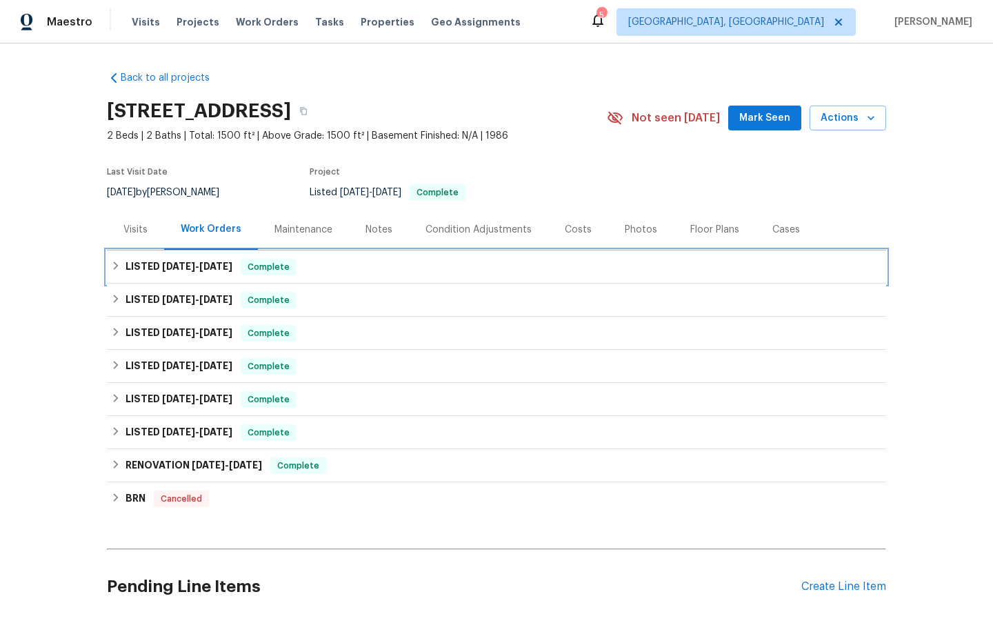
click at [185, 268] on span "[DATE]" at bounding box center [178, 266] width 33 height 10
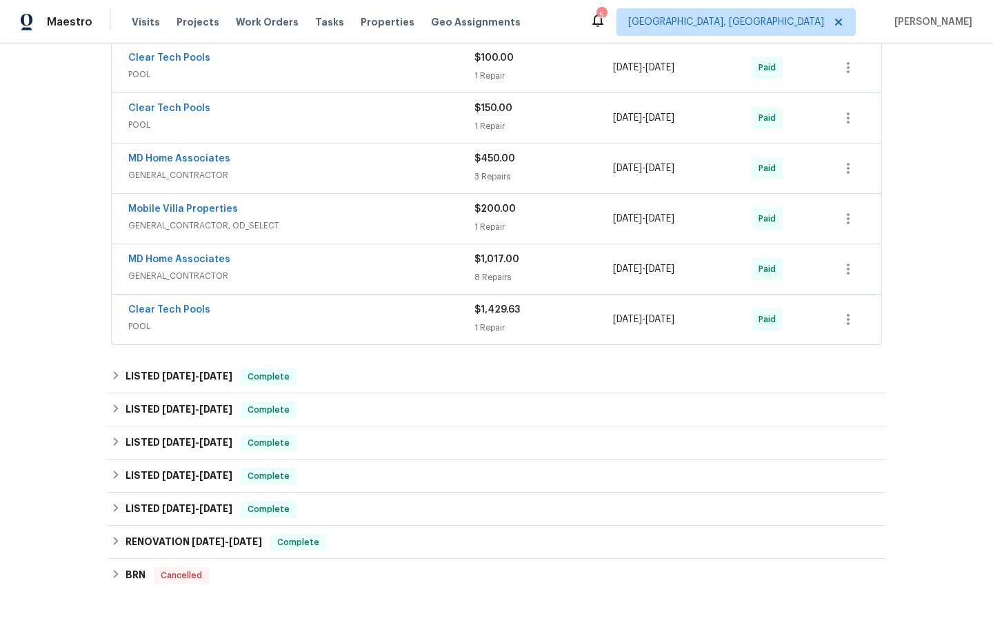
scroll to position [316, 0]
click at [265, 379] on span "Complete" at bounding box center [268, 376] width 53 height 14
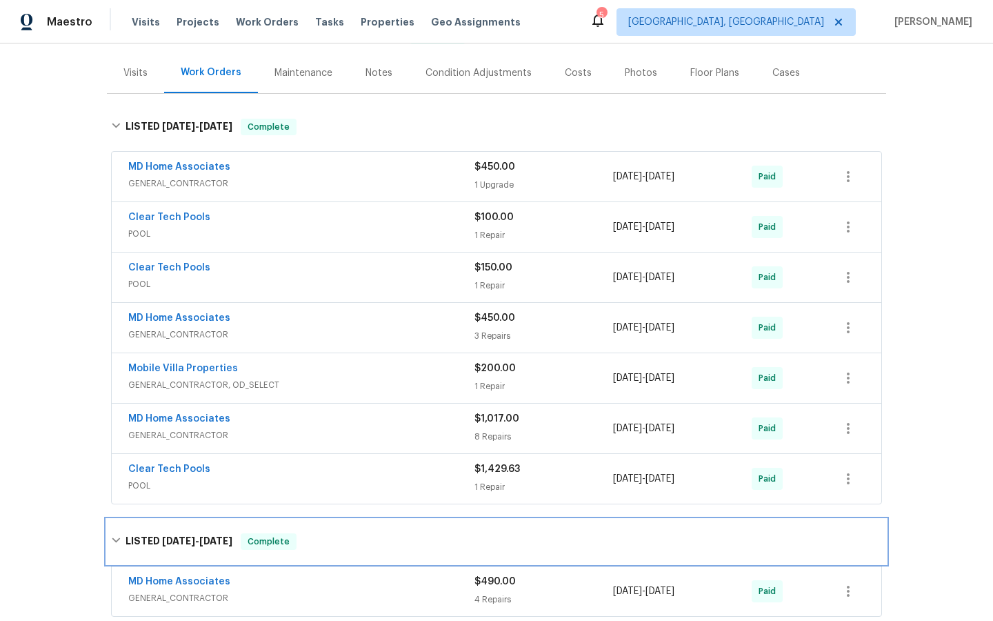
scroll to position [126, 0]
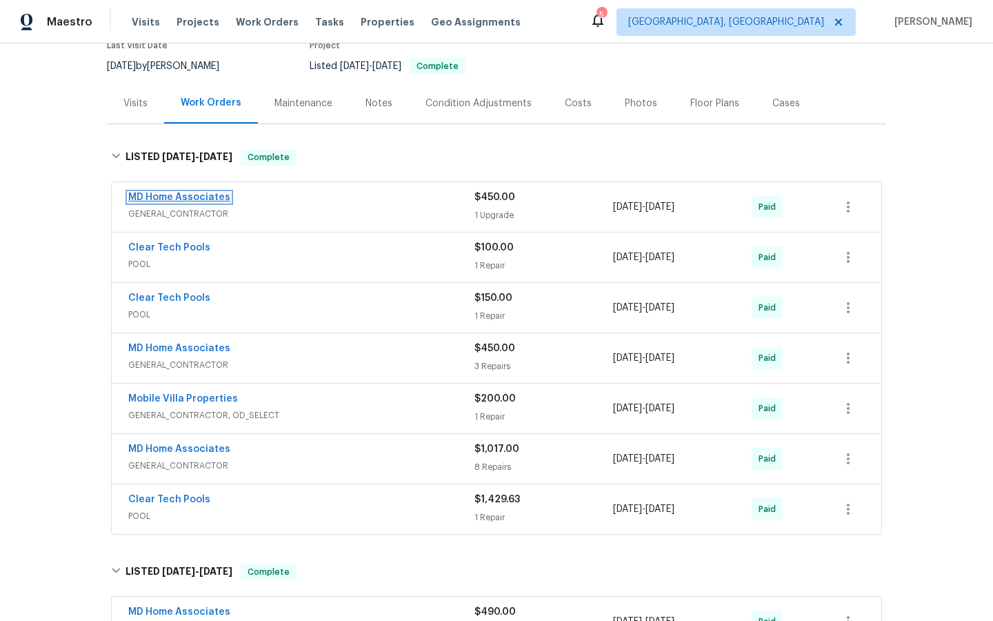
click at [165, 201] on link "MD Home Associates" at bounding box center [179, 197] width 102 height 10
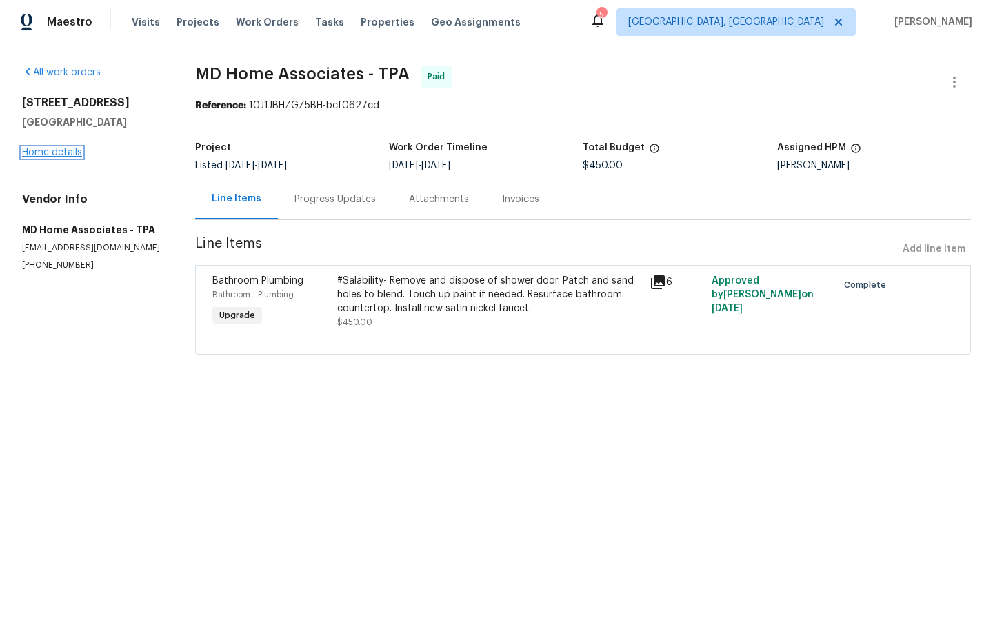
click at [50, 149] on link "Home details" at bounding box center [52, 153] width 60 height 10
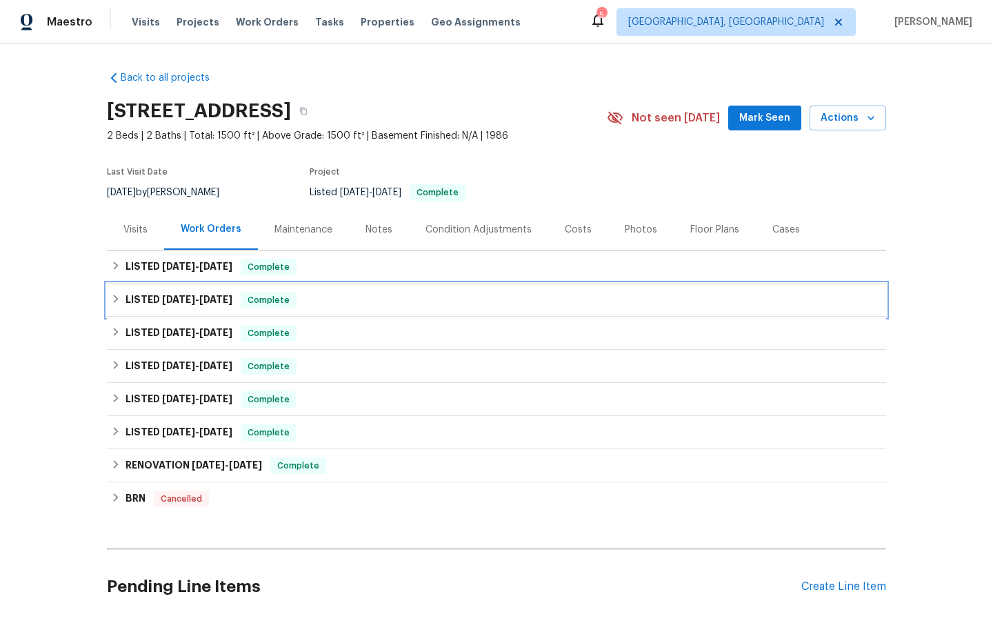
click at [267, 302] on span "Complete" at bounding box center [268, 300] width 53 height 14
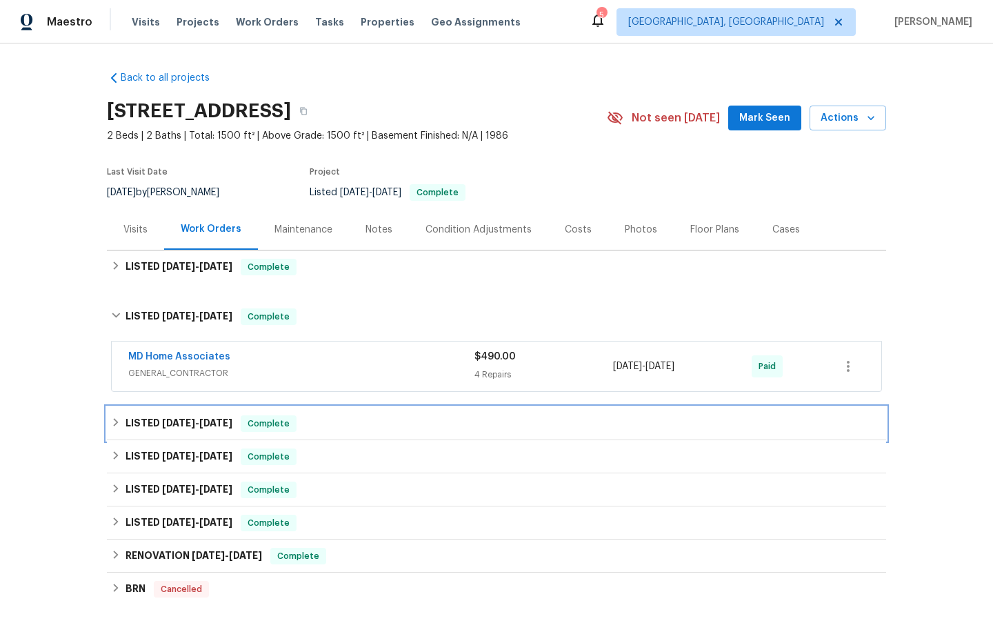
click at [275, 427] on span "Complete" at bounding box center [268, 423] width 53 height 14
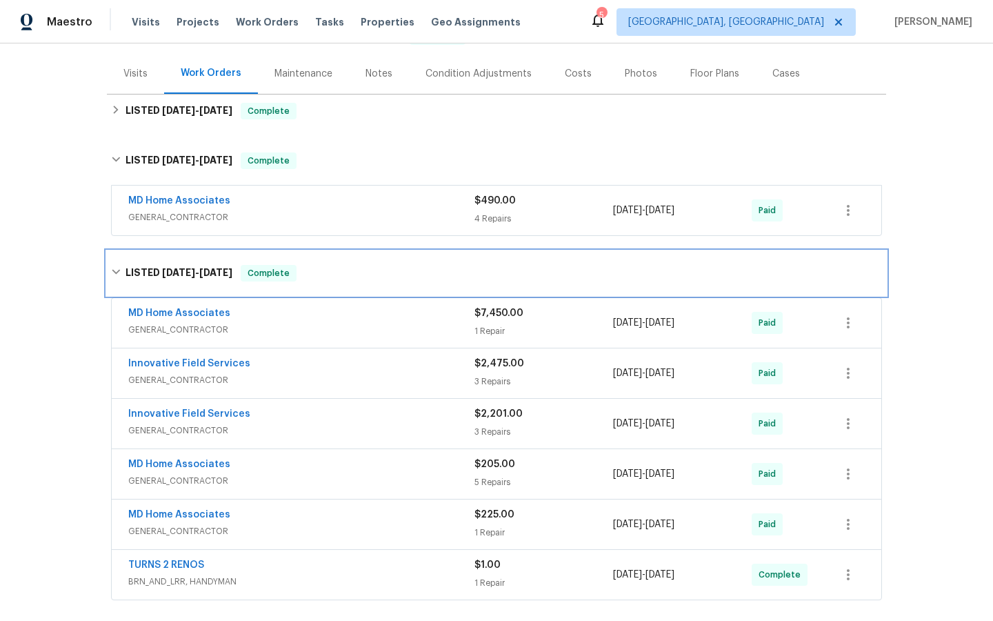
scroll to position [159, 0]
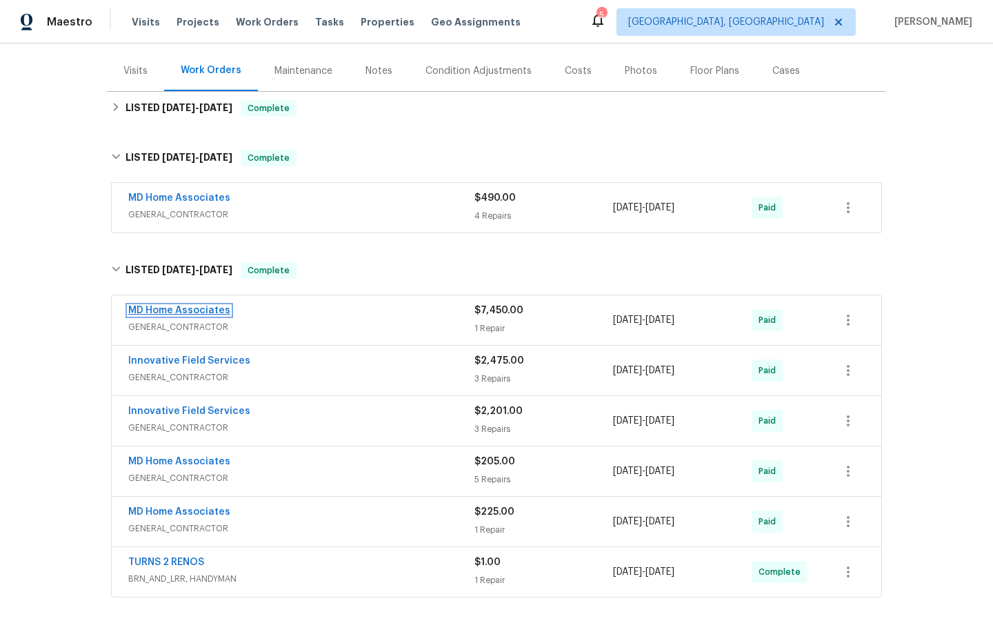
click at [174, 306] on link "MD Home Associates" at bounding box center [179, 310] width 102 height 10
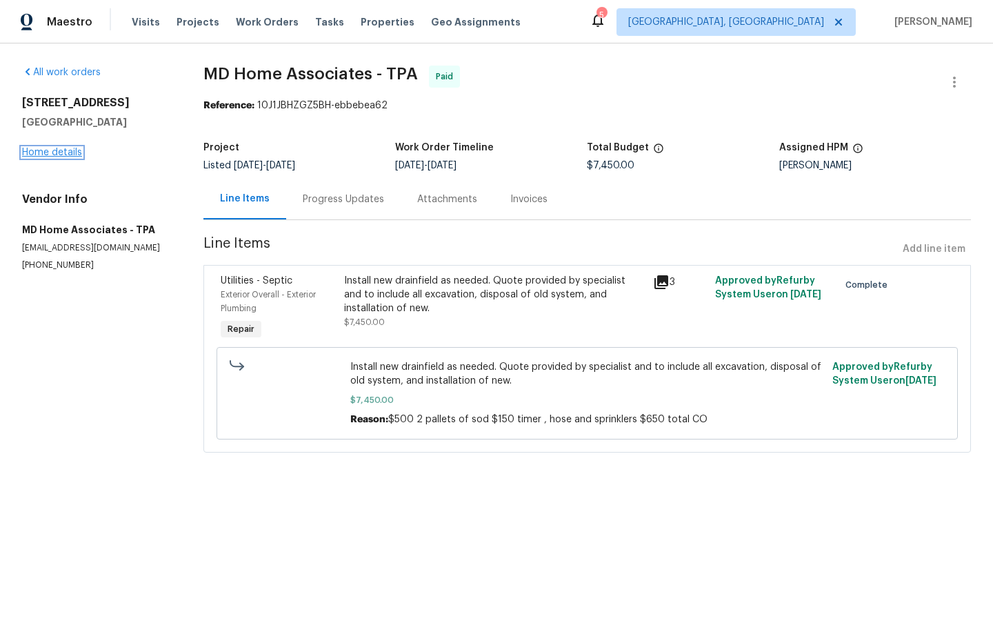
click at [53, 150] on link "Home details" at bounding box center [52, 153] width 60 height 10
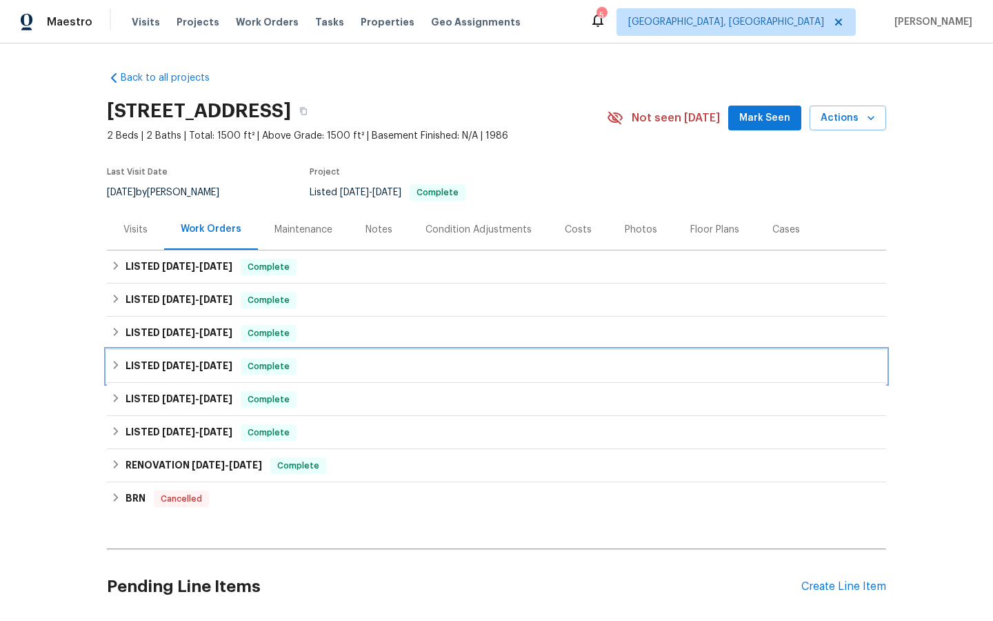
click at [268, 367] on span "Complete" at bounding box center [268, 366] width 53 height 14
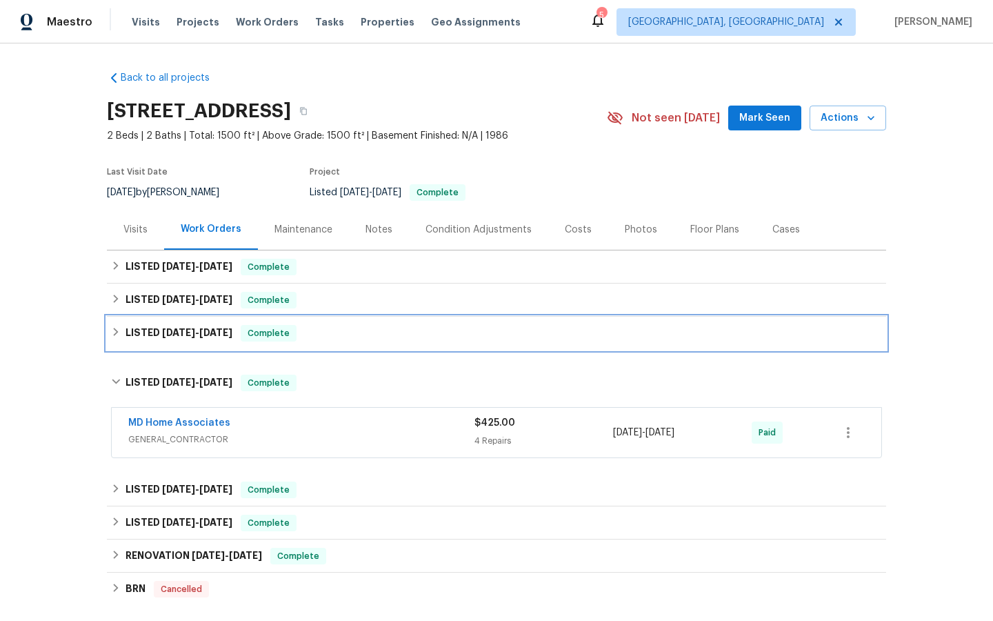
click at [272, 326] on span "Complete" at bounding box center [268, 333] width 53 height 14
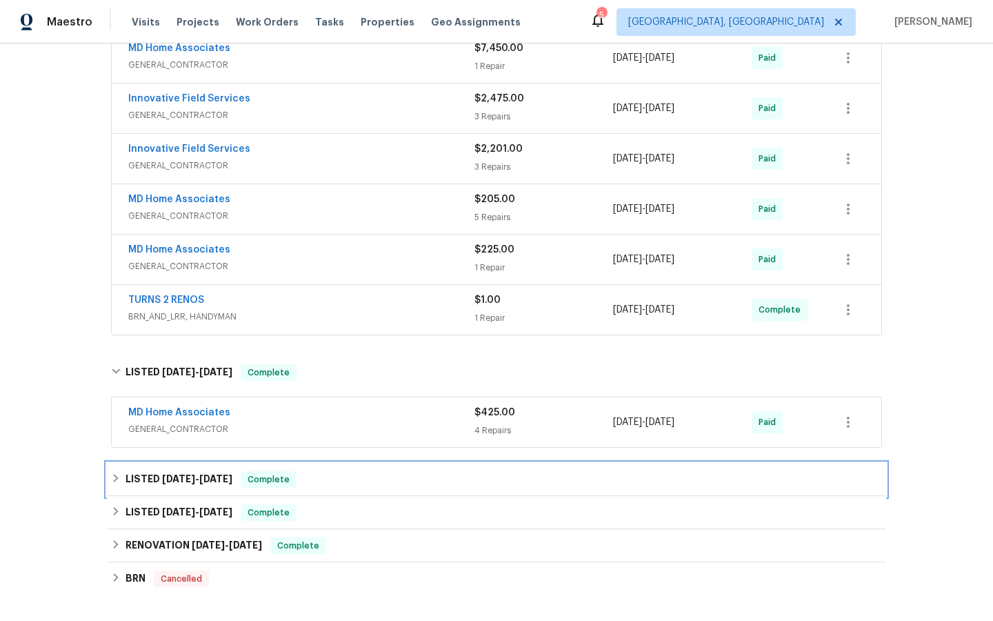
click at [168, 476] on span "[DATE]" at bounding box center [178, 479] width 33 height 10
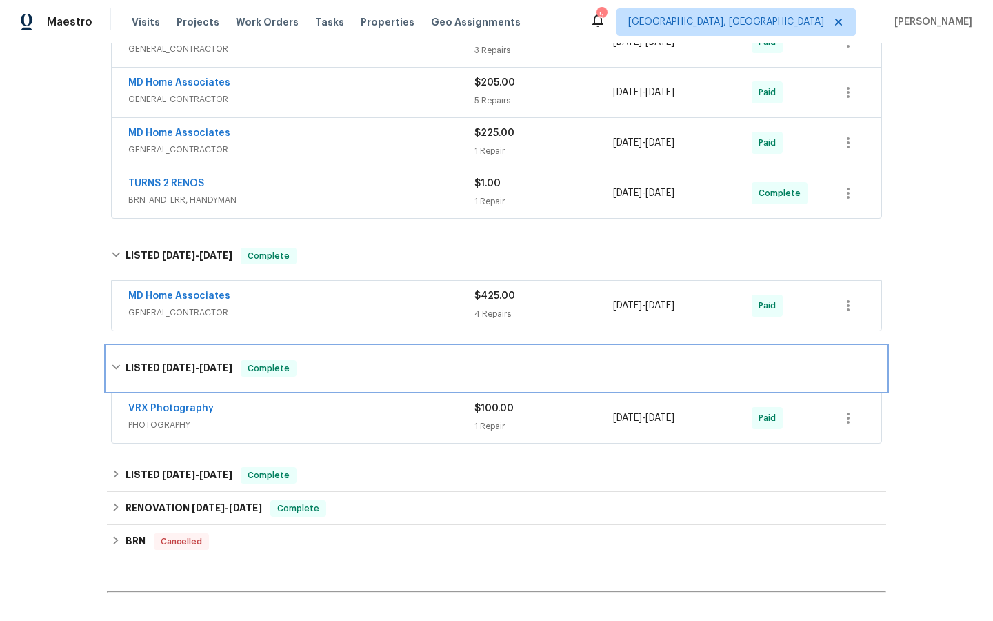
scroll to position [480, 0]
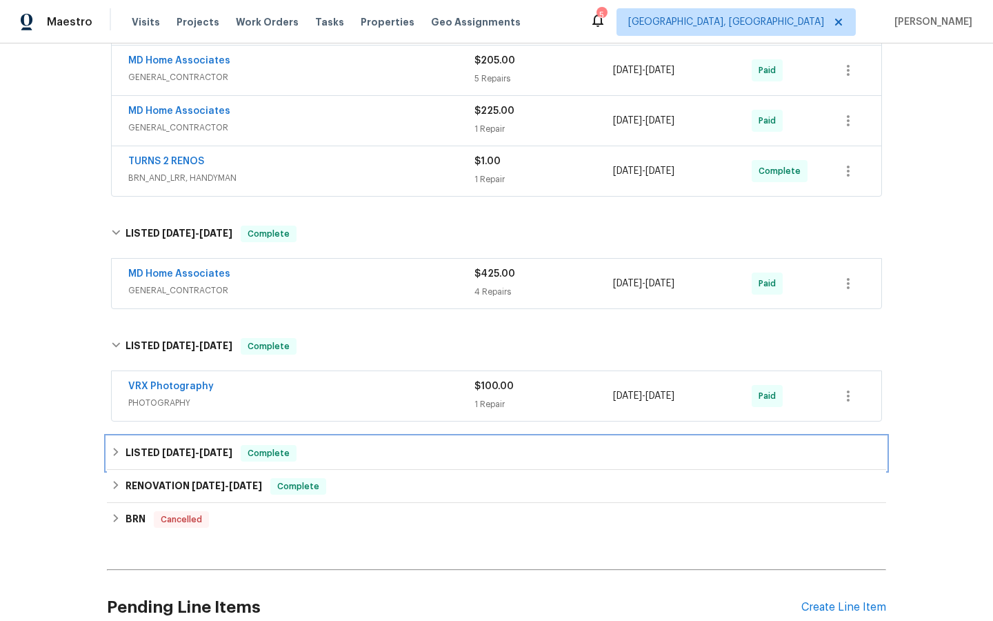
click at [180, 451] on span "[DATE]" at bounding box center [178, 452] width 33 height 10
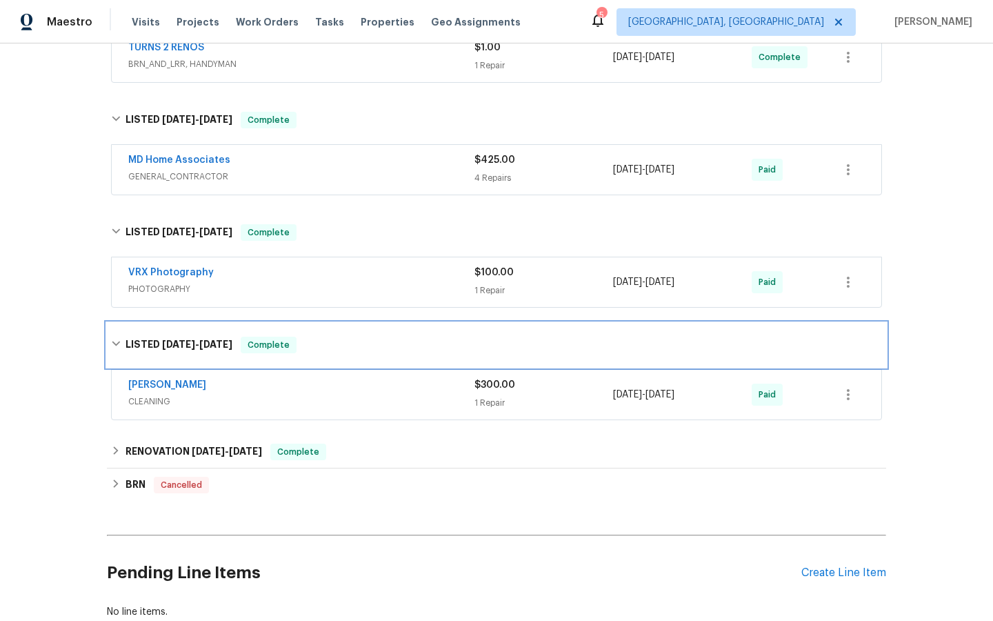
scroll to position [611, 0]
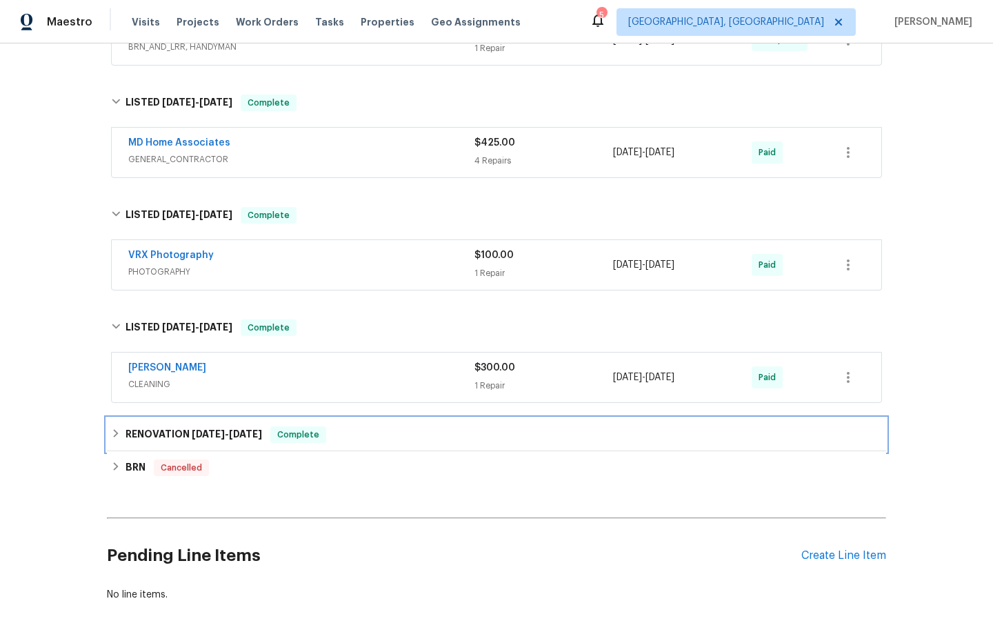
click at [199, 430] on span "[DATE]" at bounding box center [208, 434] width 33 height 10
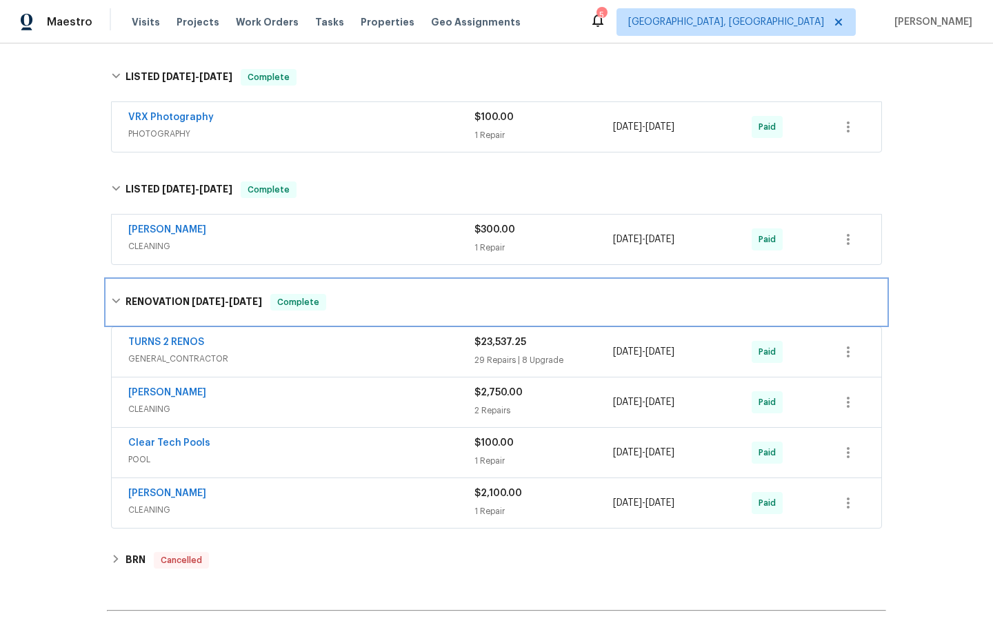
scroll to position [749, 0]
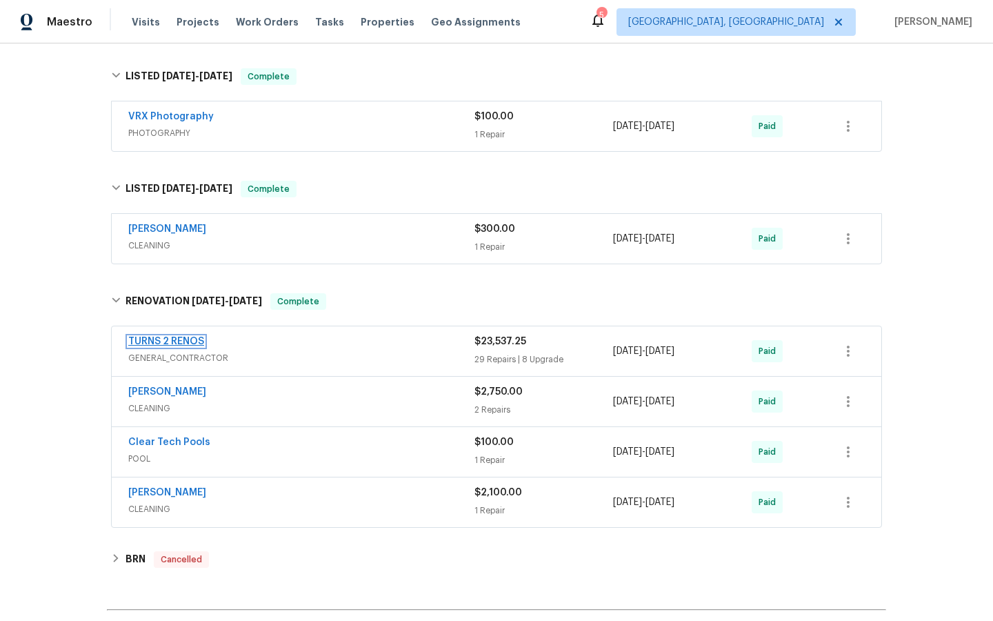
click at [157, 340] on link "TURNS 2 RENOS" at bounding box center [166, 341] width 76 height 10
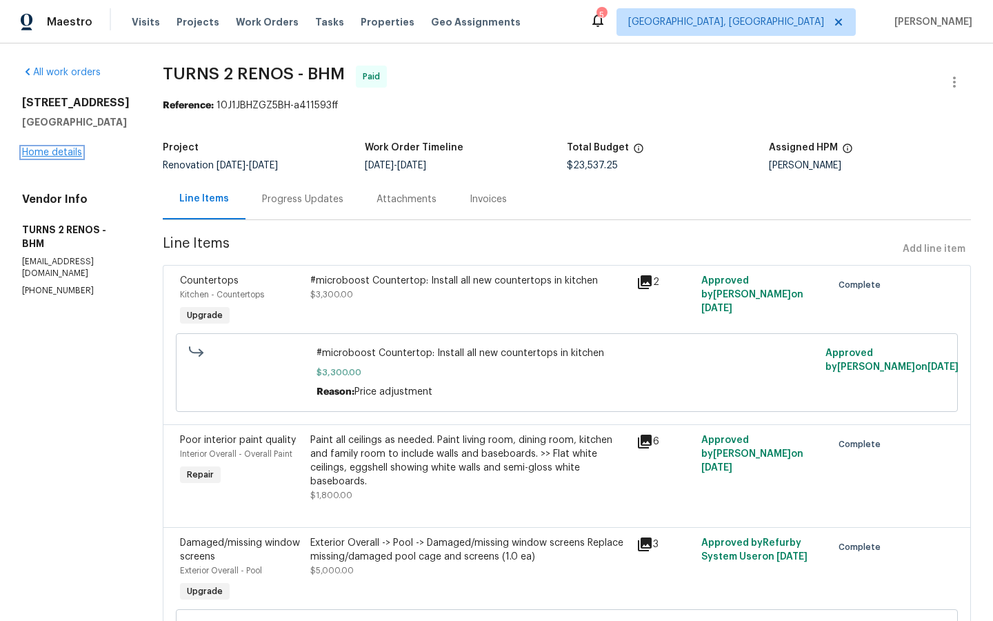
click at [41, 157] on link "Home details" at bounding box center [52, 153] width 60 height 10
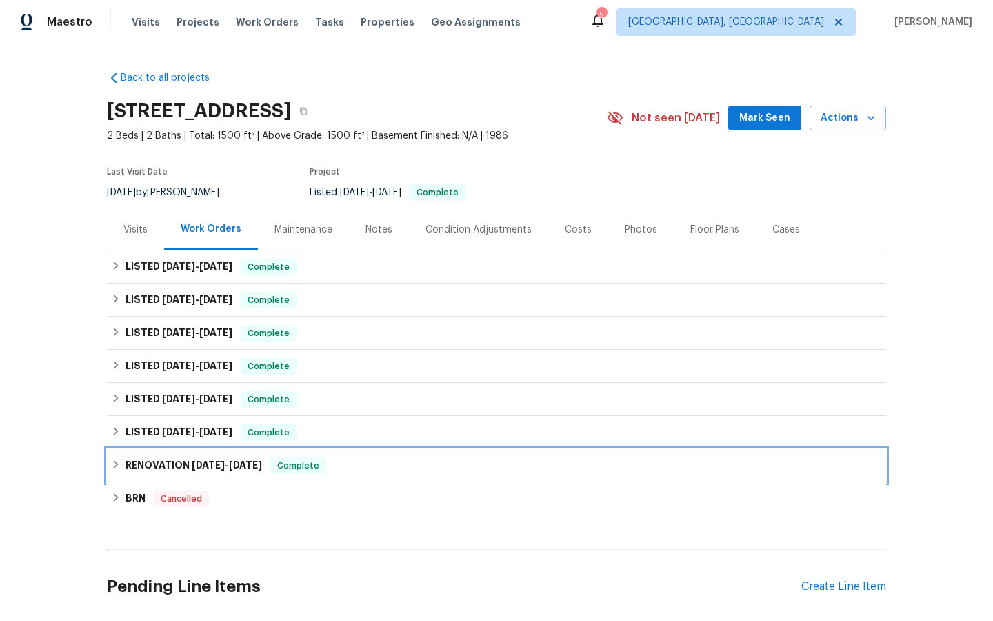
click at [294, 458] on span "Complete" at bounding box center [298, 465] width 53 height 14
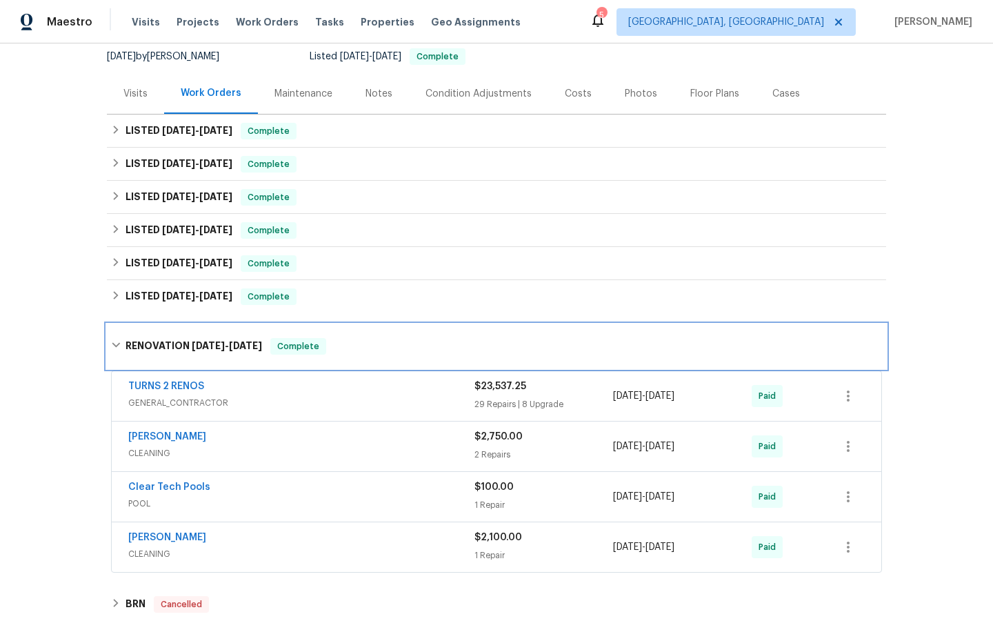
scroll to position [145, 0]
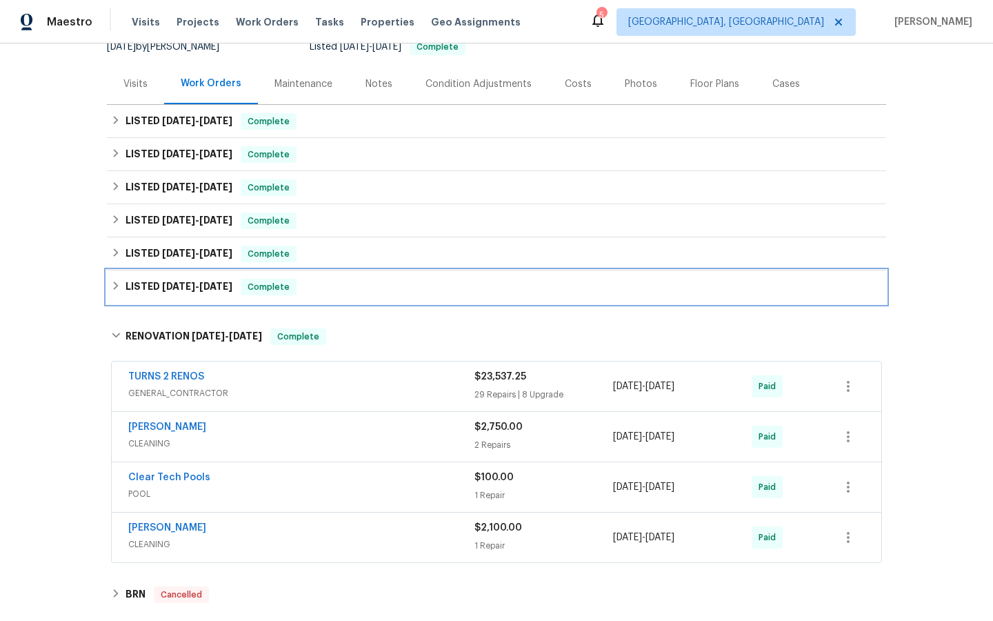
click at [266, 282] on span "Complete" at bounding box center [268, 287] width 53 height 14
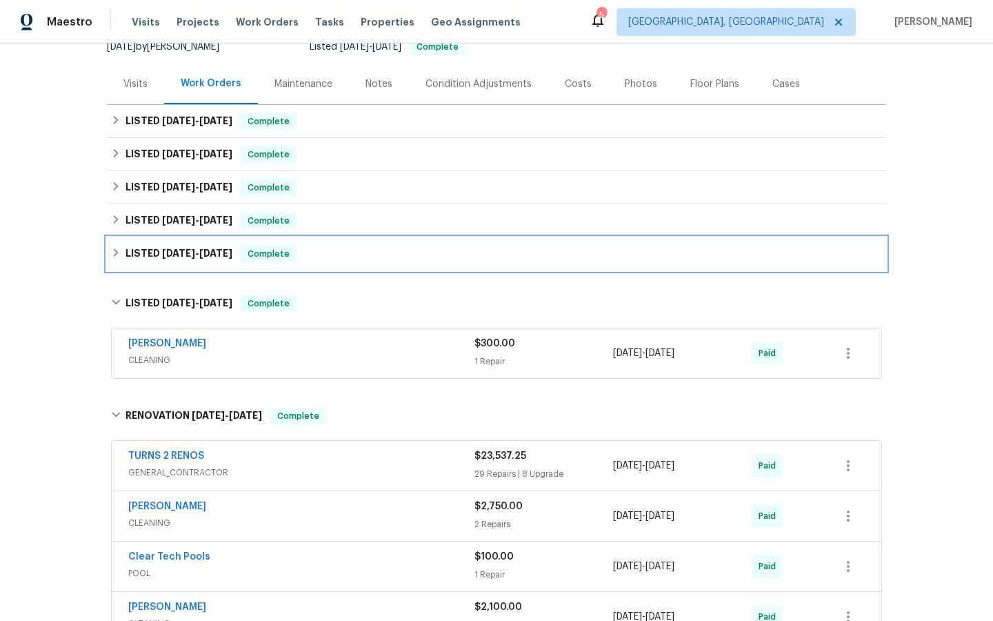
click at [269, 252] on span "Complete" at bounding box center [268, 254] width 53 height 14
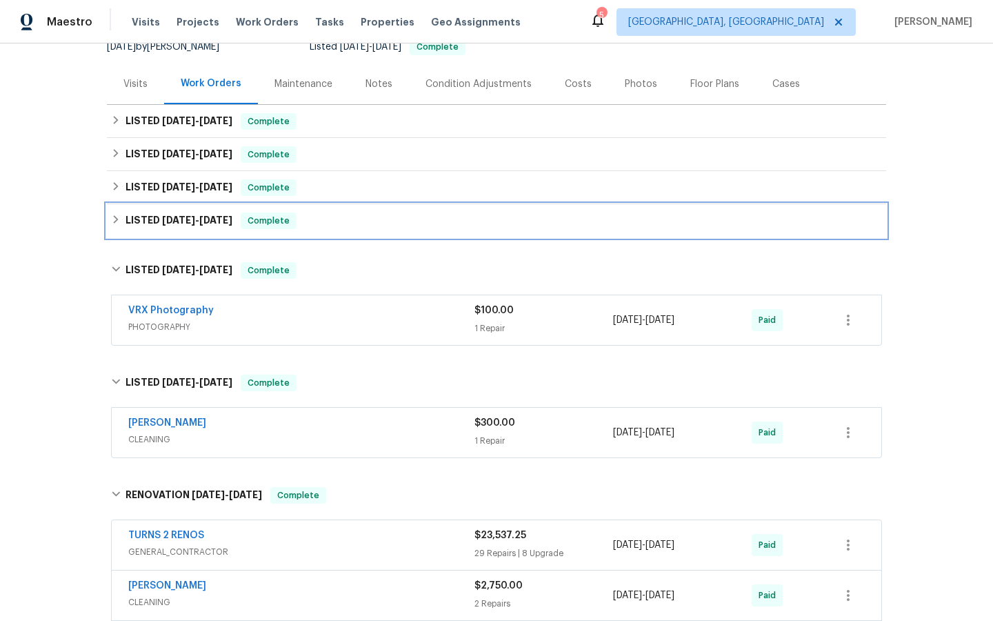
click at [262, 220] on span "Complete" at bounding box center [268, 221] width 53 height 14
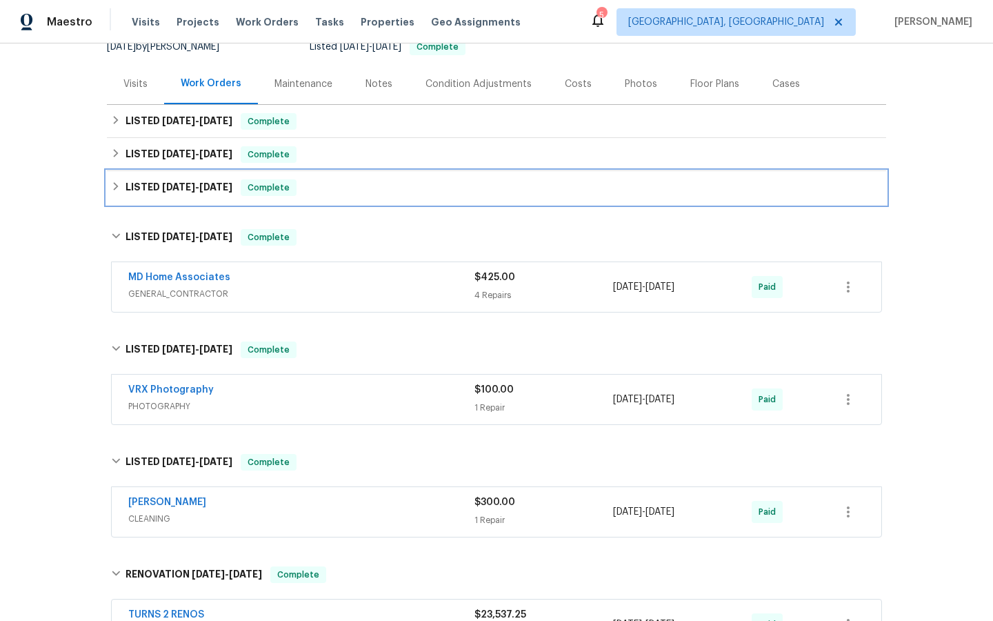
click at [263, 190] on span "Complete" at bounding box center [268, 188] width 53 height 14
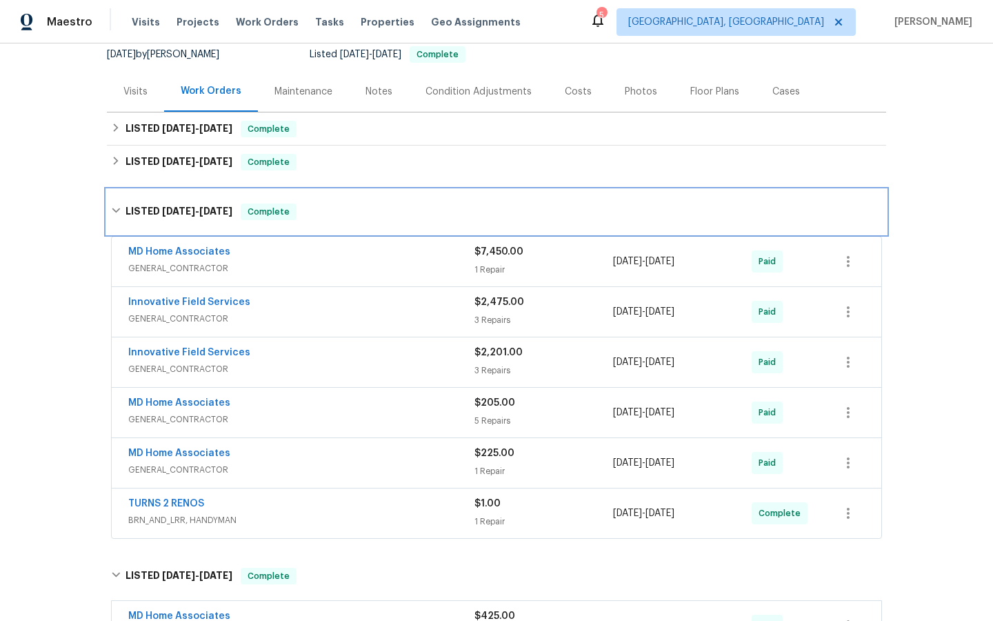
scroll to position [141, 0]
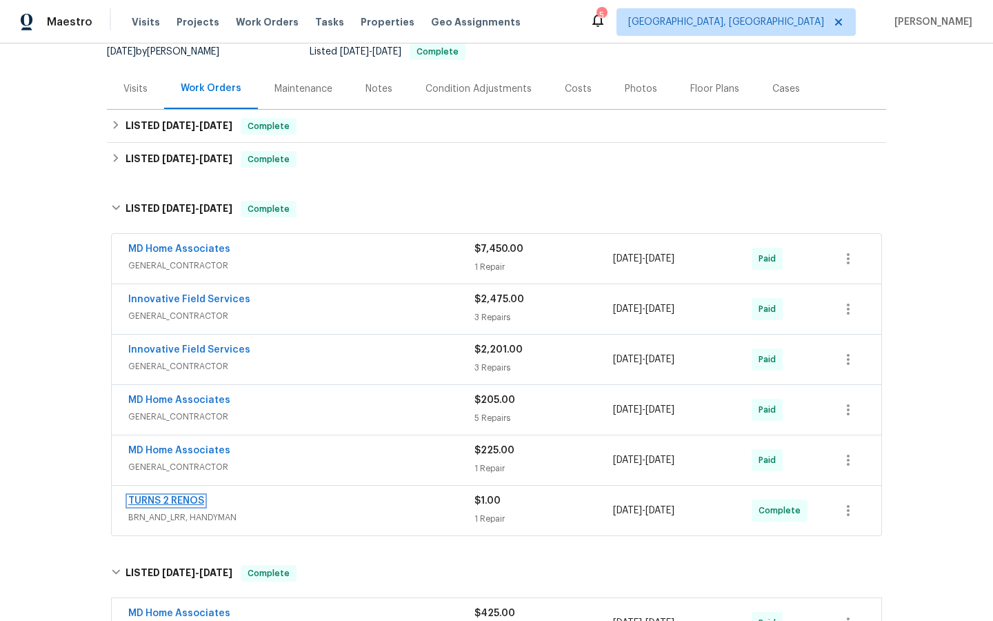
click at [153, 499] on link "TURNS 2 RENOS" at bounding box center [166, 501] width 76 height 10
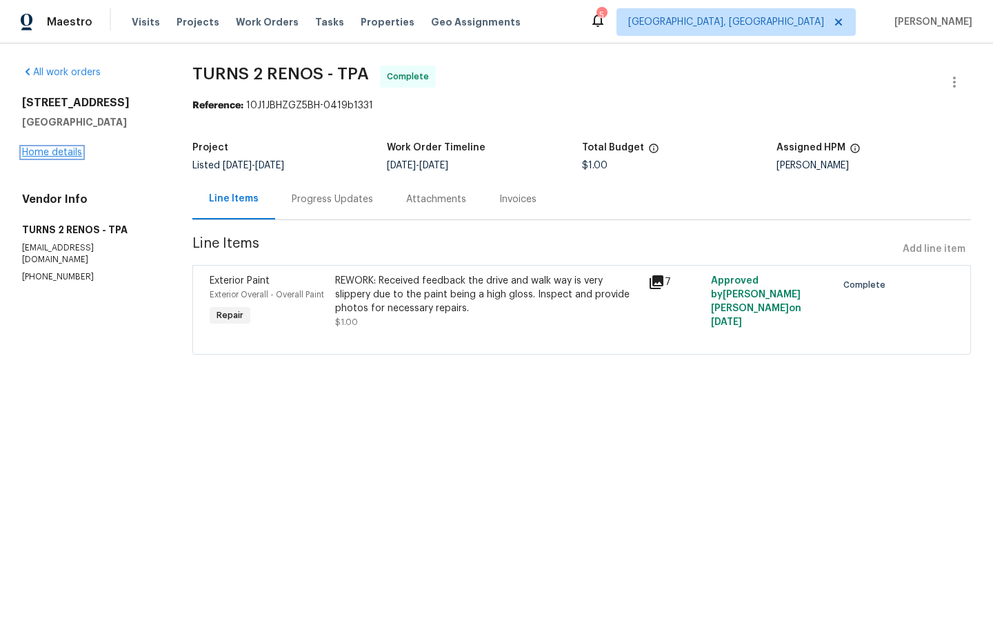
click at [51, 150] on link "Home details" at bounding box center [52, 153] width 60 height 10
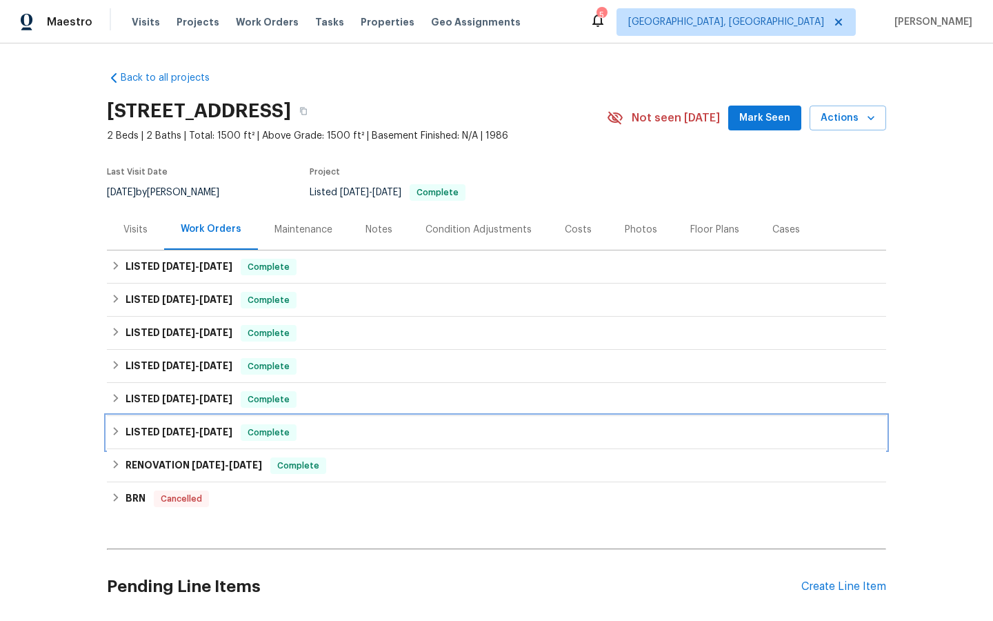
click at [172, 431] on span "[DATE]" at bounding box center [178, 432] width 33 height 10
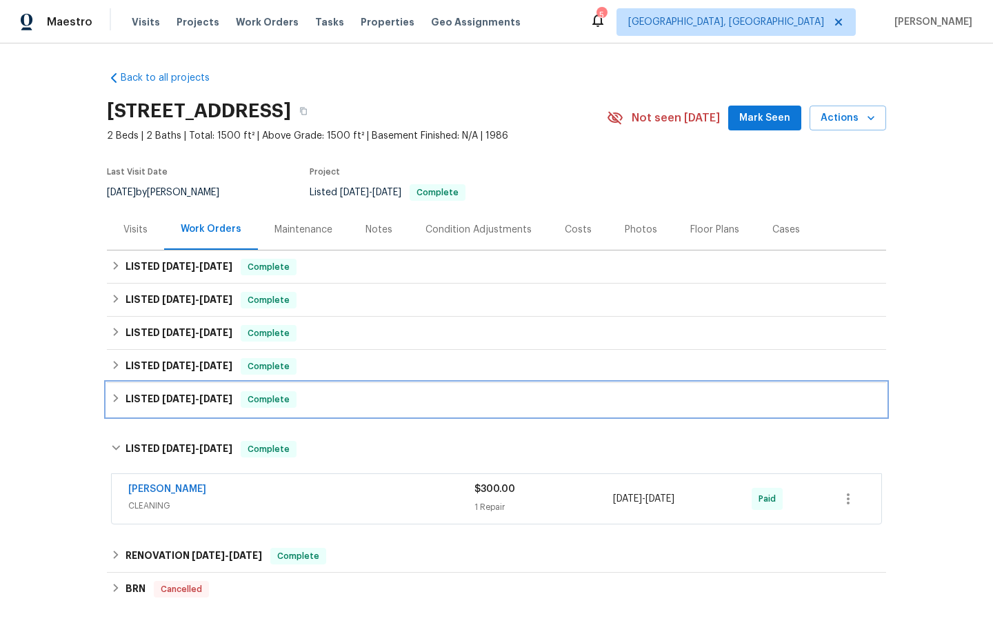
click at [145, 389] on div "LISTED [DATE] - [DATE] Complete" at bounding box center [496, 399] width 779 height 33
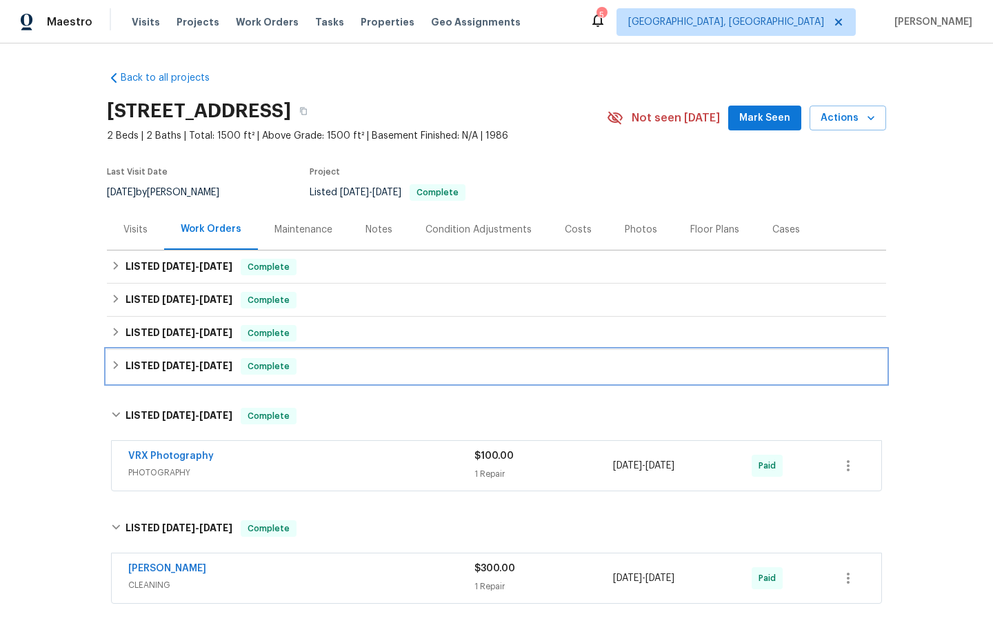
click at [162, 363] on span "[DATE]" at bounding box center [178, 366] width 33 height 10
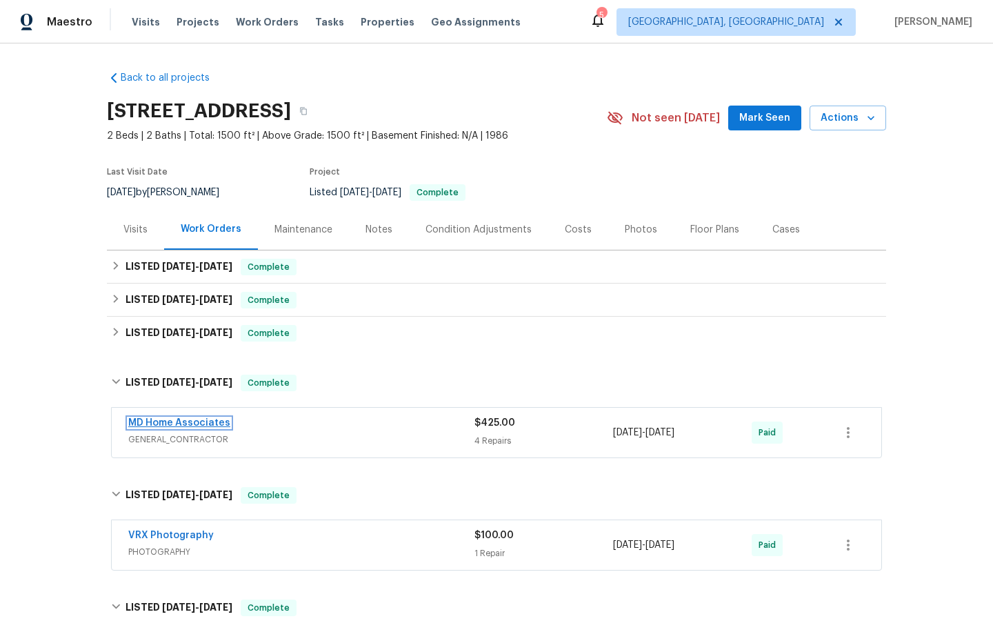
click at [166, 425] on link "MD Home Associates" at bounding box center [179, 423] width 102 height 10
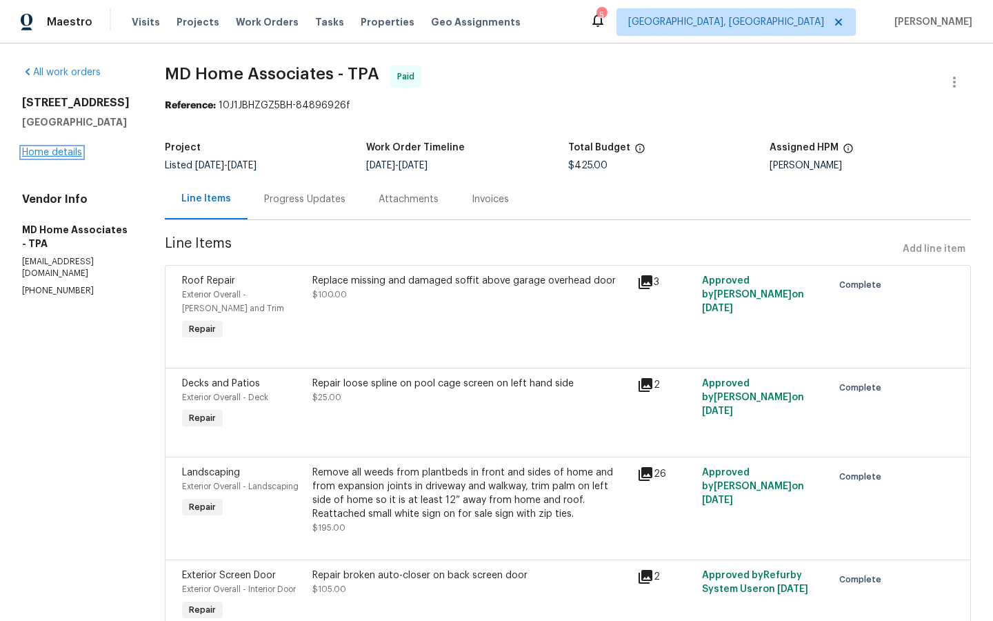
click at [57, 157] on link "Home details" at bounding box center [52, 153] width 60 height 10
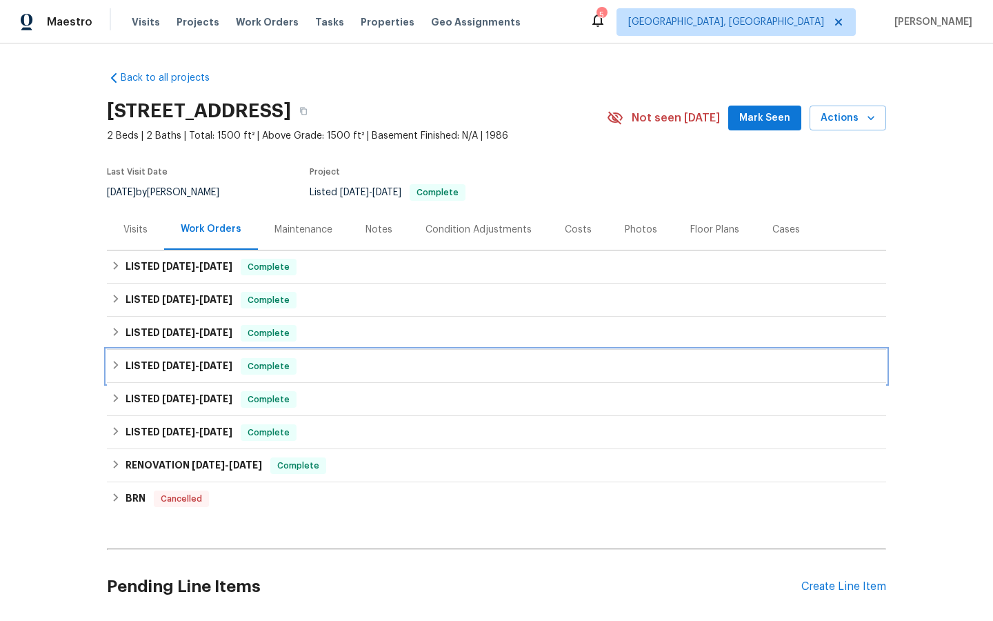
click at [274, 368] on span "Complete" at bounding box center [268, 366] width 53 height 14
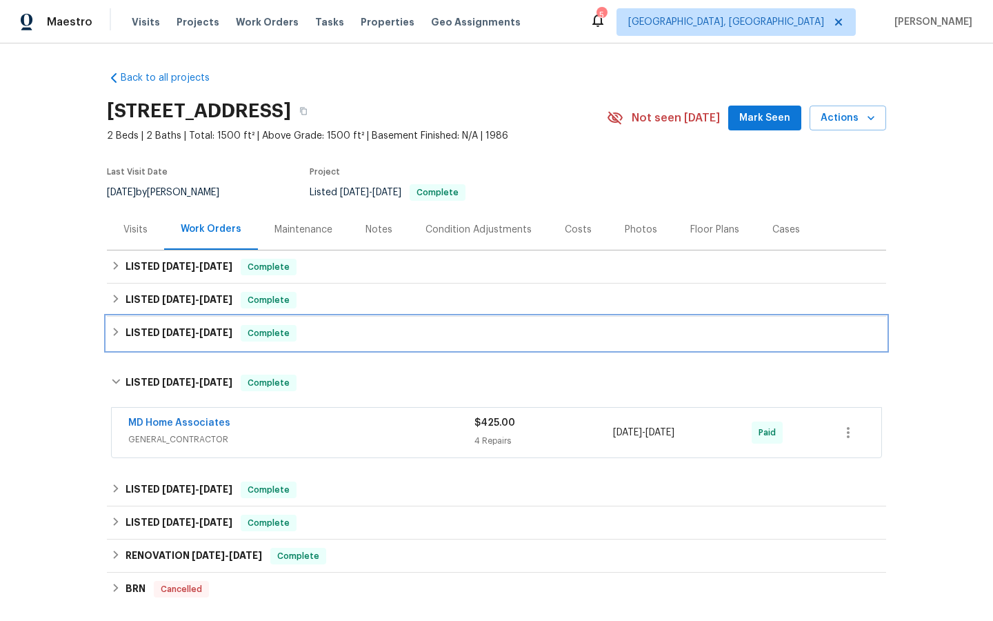
click at [265, 332] on span "Complete" at bounding box center [268, 333] width 53 height 14
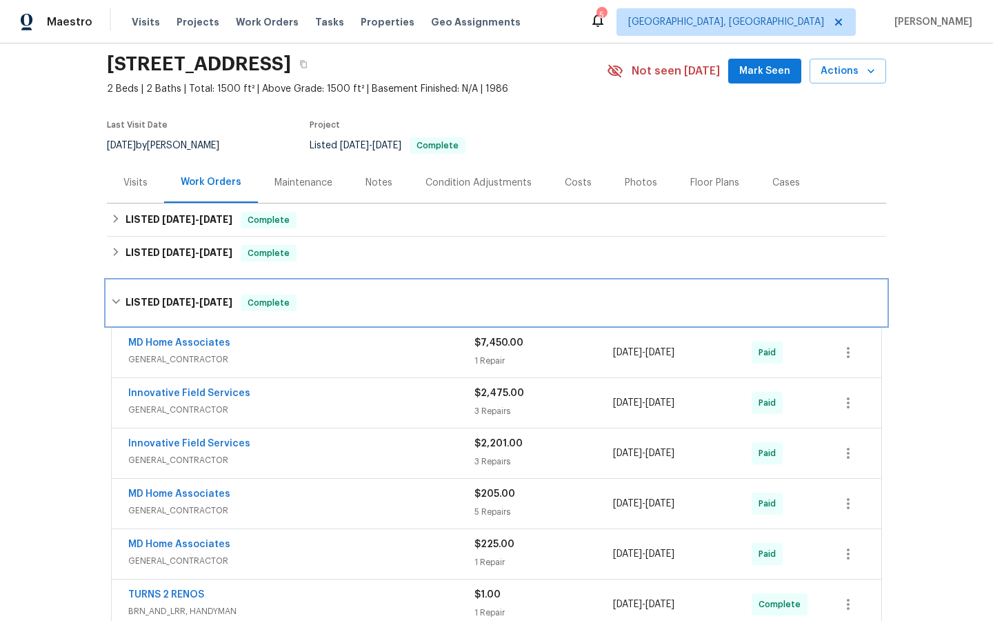
scroll to position [55, 0]
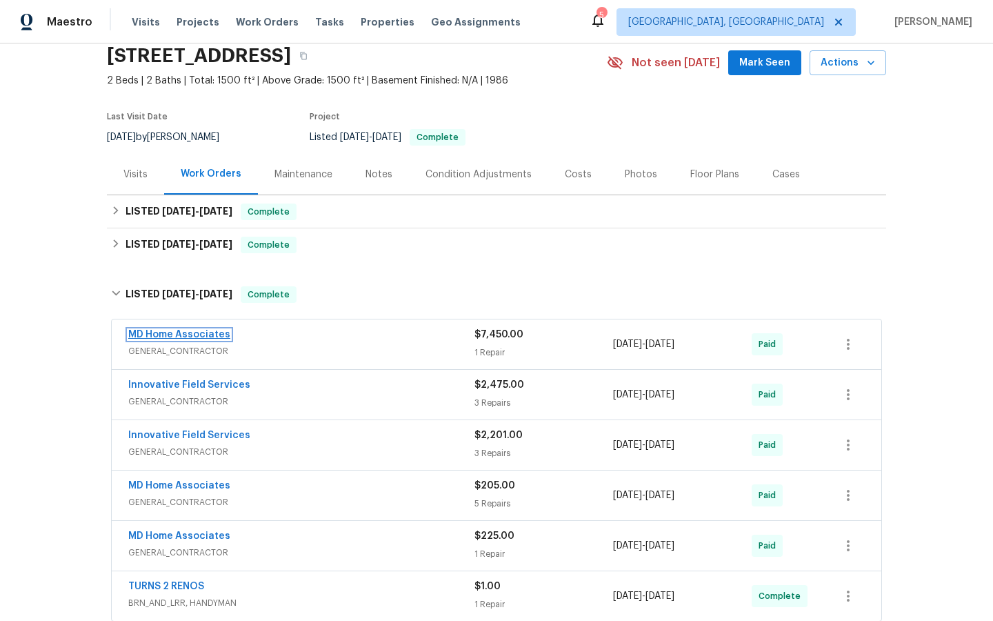
click at [170, 330] on link "MD Home Associates" at bounding box center [179, 335] width 102 height 10
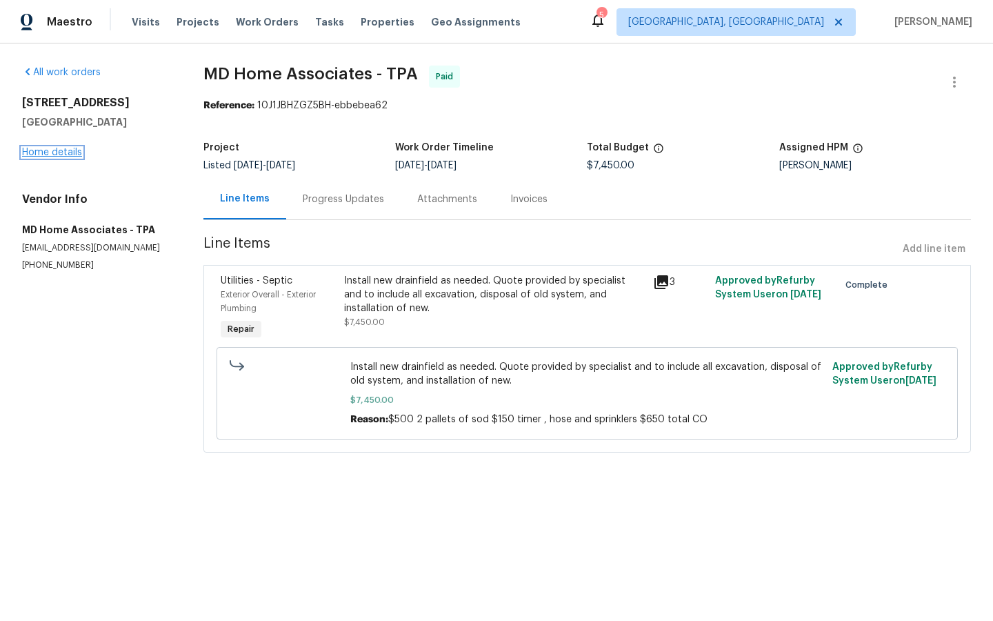
click at [37, 156] on link "Home details" at bounding box center [52, 153] width 60 height 10
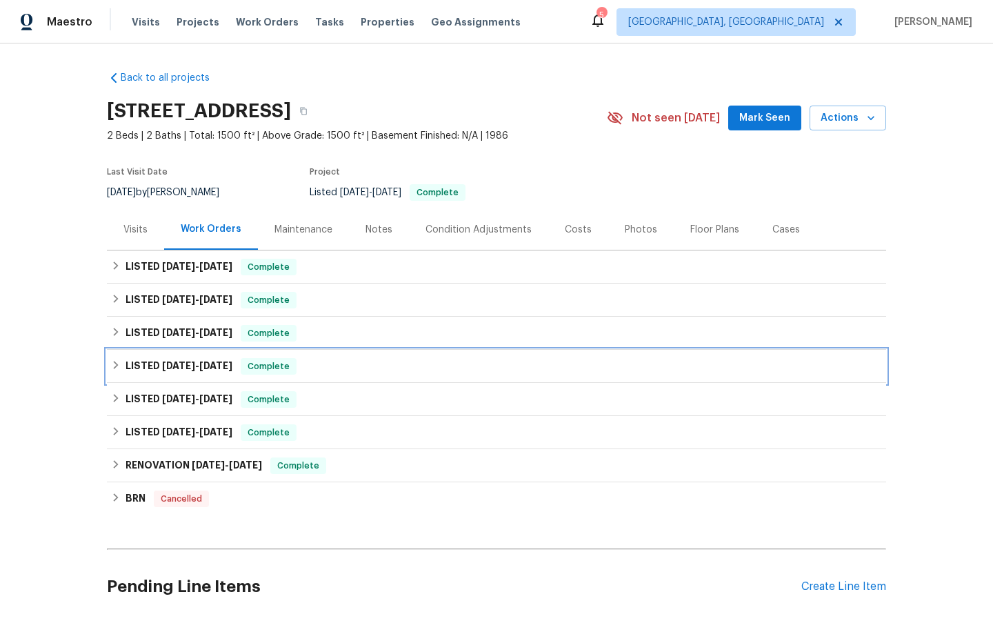
click at [249, 368] on span "Complete" at bounding box center [268, 366] width 53 height 14
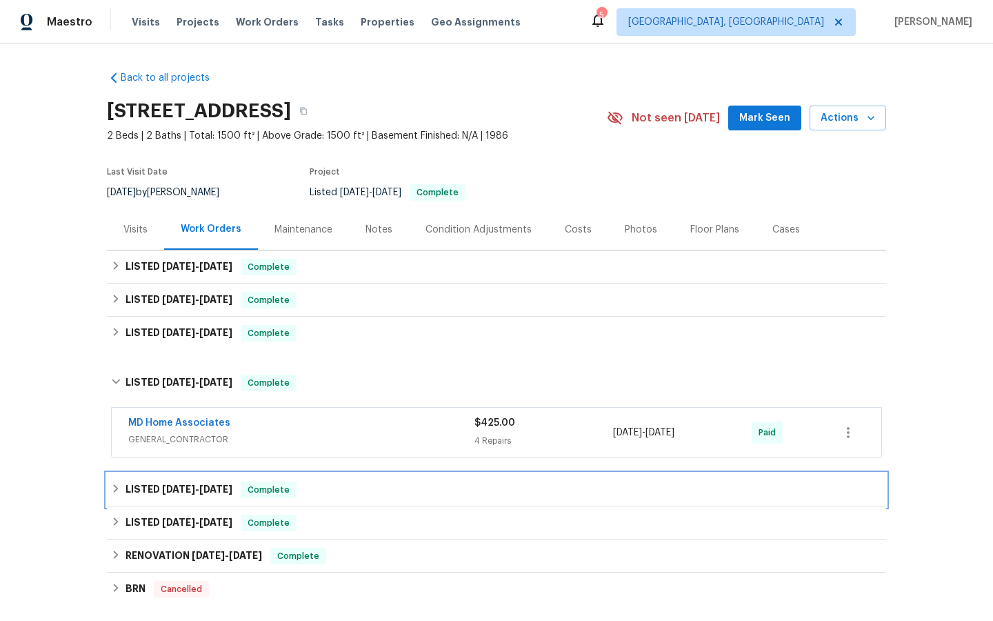
click at [273, 496] on span "Complete" at bounding box center [268, 490] width 53 height 14
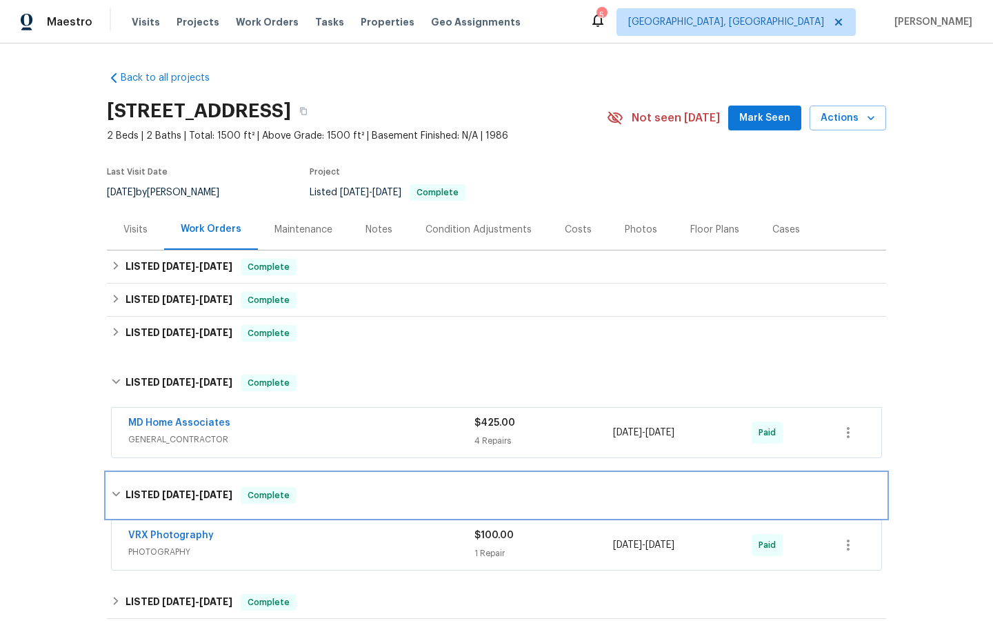
scroll to position [2, 0]
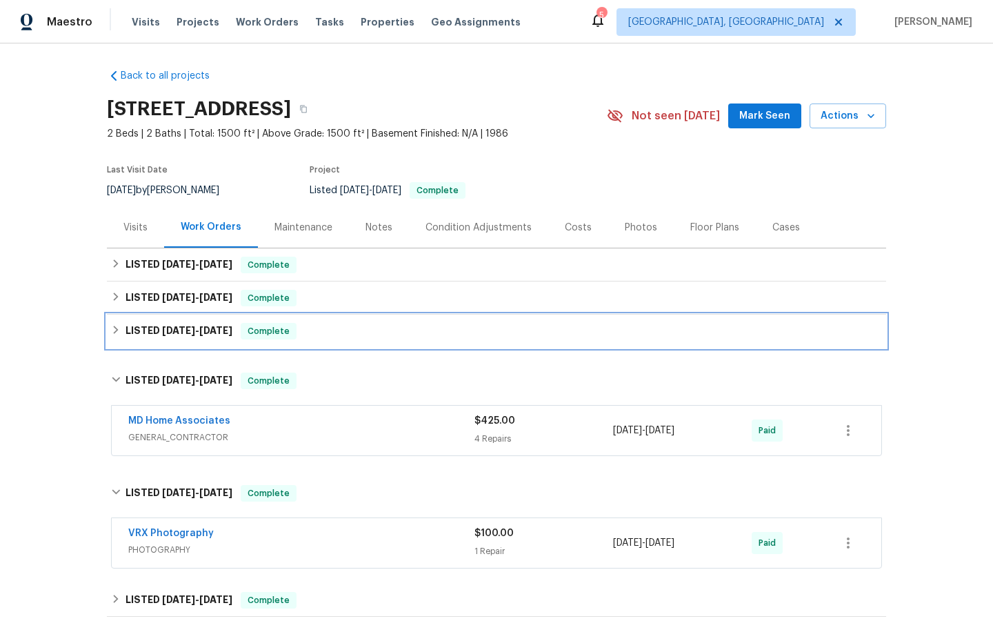
click at [268, 323] on div "Complete" at bounding box center [269, 331] width 56 height 17
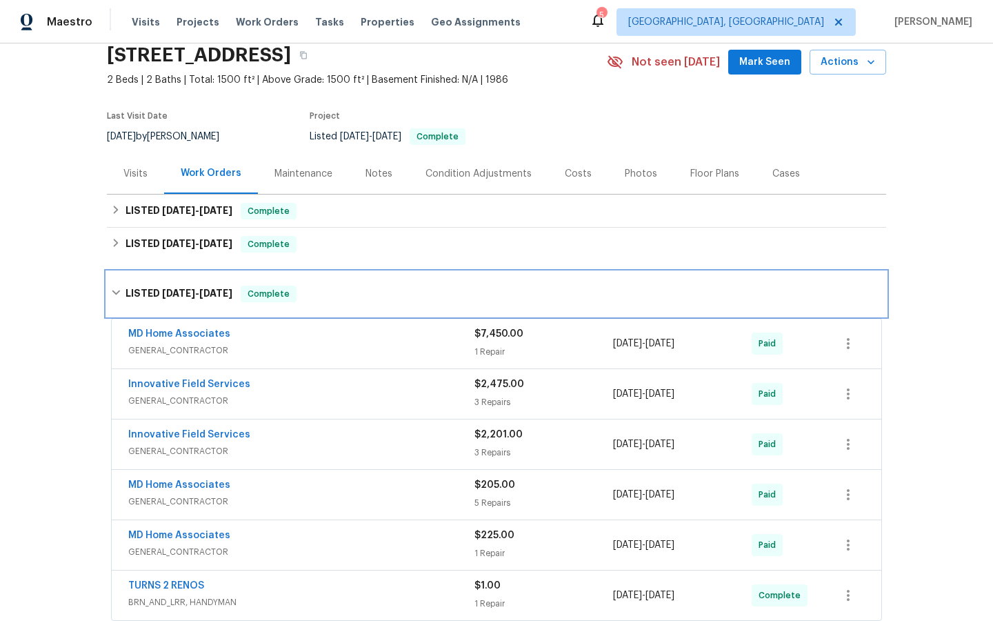
scroll to position [61, 0]
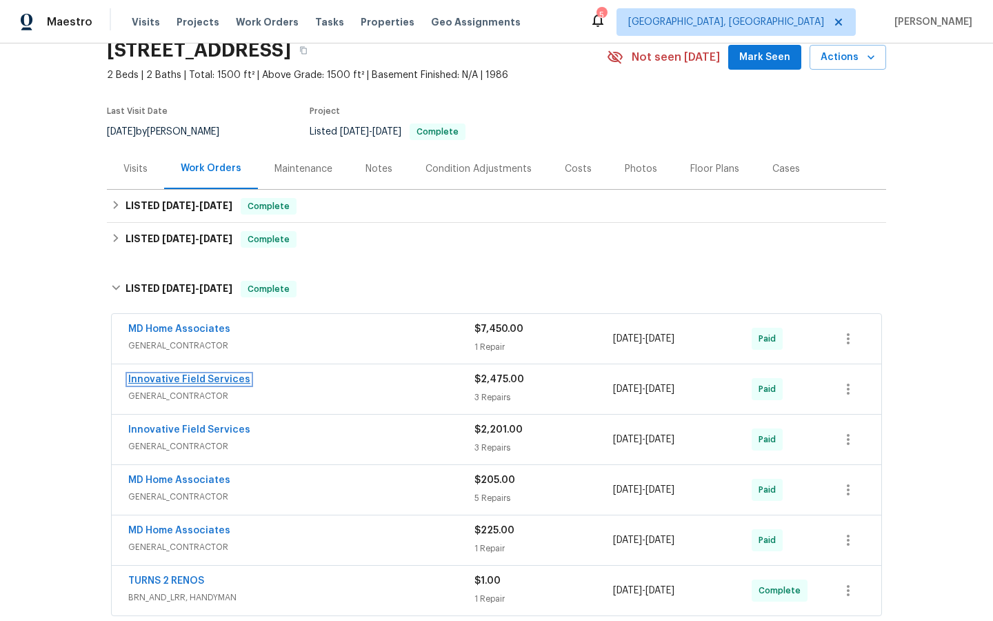
click at [154, 379] on link "Innovative Field Services" at bounding box center [189, 379] width 122 height 10
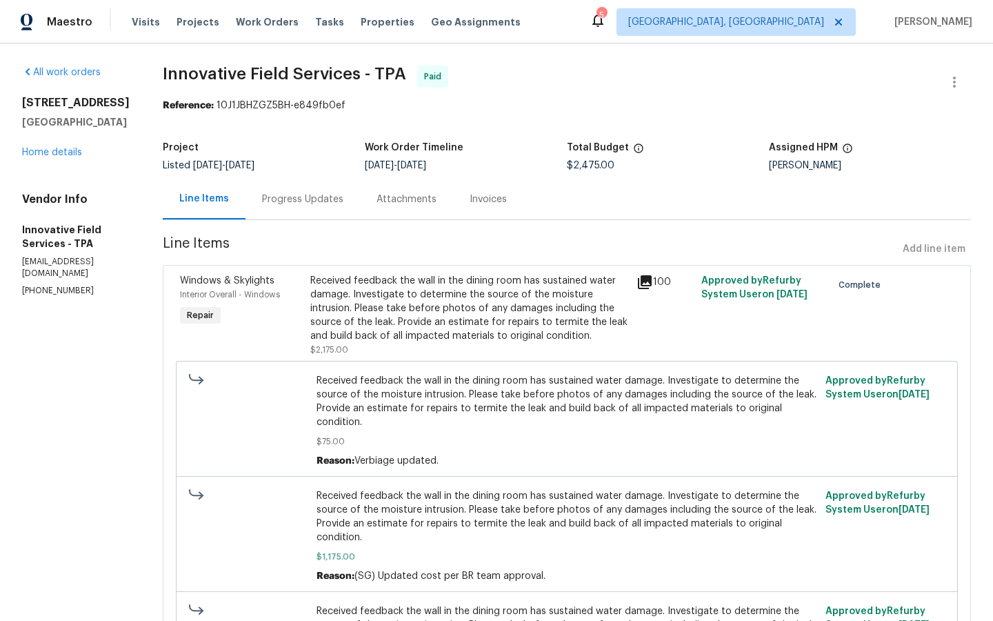
click at [281, 186] on div "Progress Updates" at bounding box center [302, 199] width 114 height 41
